Goal: Transaction & Acquisition: Obtain resource

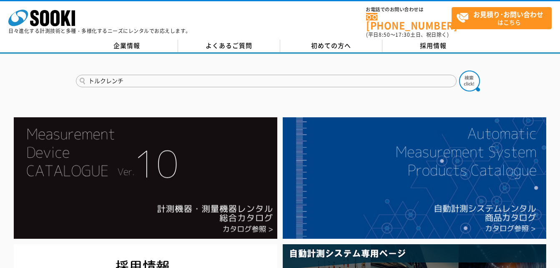
type input "トルクレンチ"
click at [459, 71] on button at bounding box center [469, 81] width 21 height 21
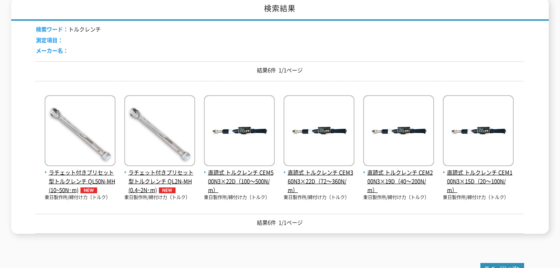
scroll to position [50, 0]
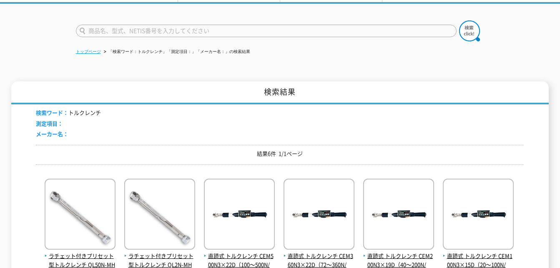
click at [86, 49] on link "トップページ" at bounding box center [88, 51] width 25 height 5
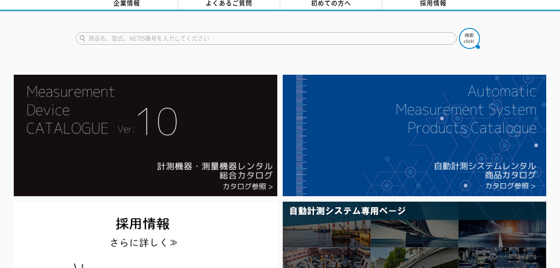
scroll to position [42, 0]
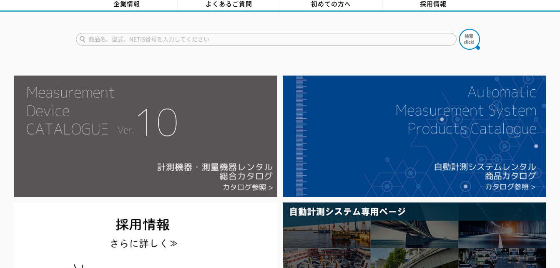
click at [189, 164] on img at bounding box center [146, 137] width 264 height 122
